Goal: Information Seeking & Learning: Learn about a topic

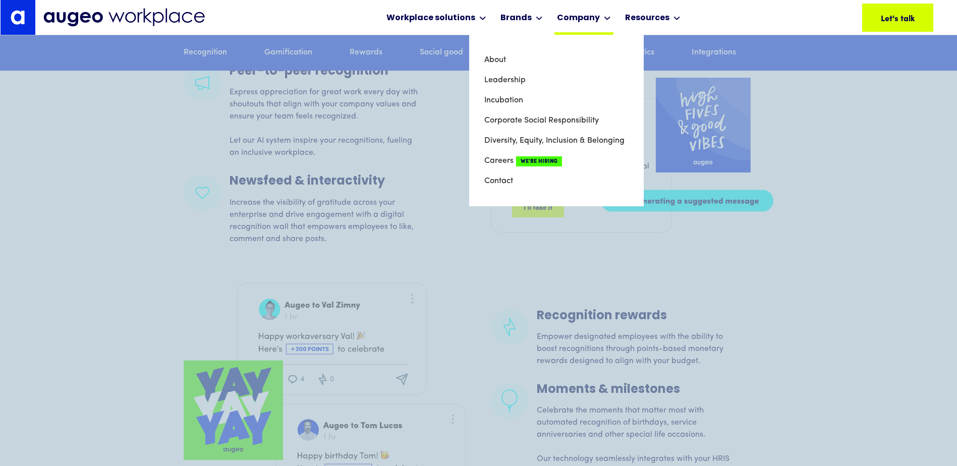
scroll to position [1678, 0]
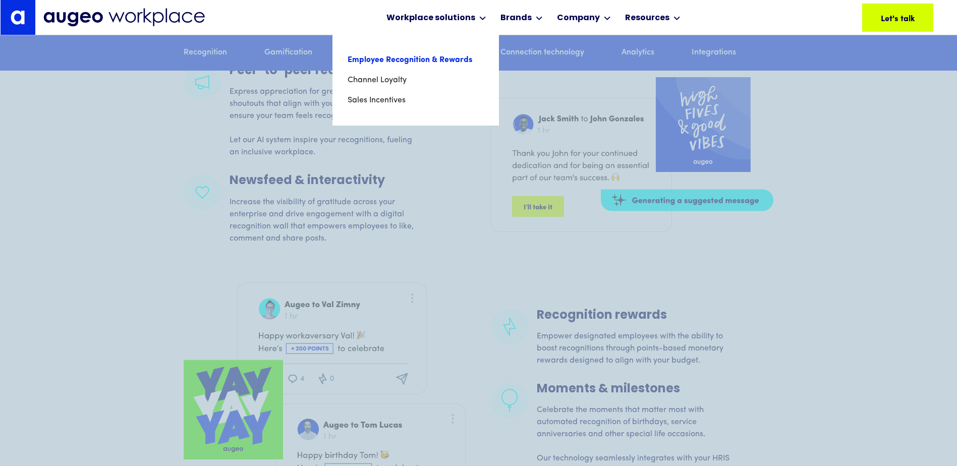
click at [411, 60] on link "Employee Recognition & Rewards" at bounding box center [416, 60] width 136 height 20
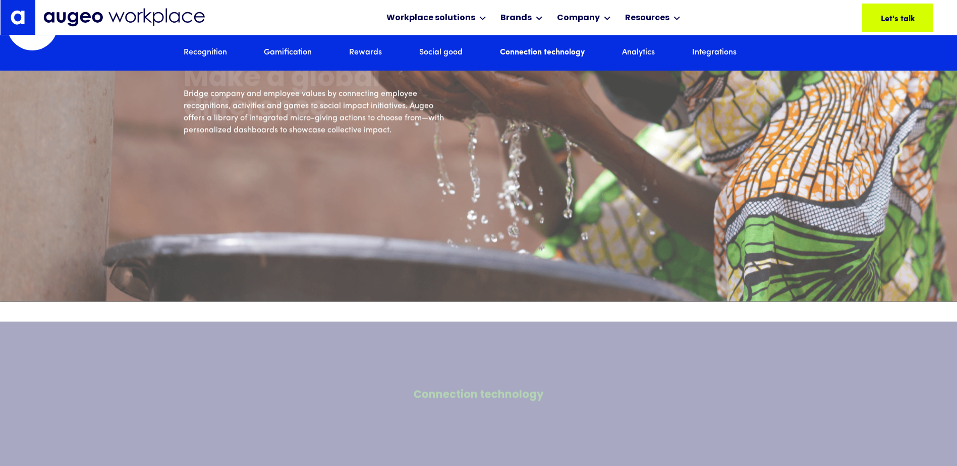
scroll to position [3918, 0]
